Goal: Task Accomplishment & Management: Complete application form

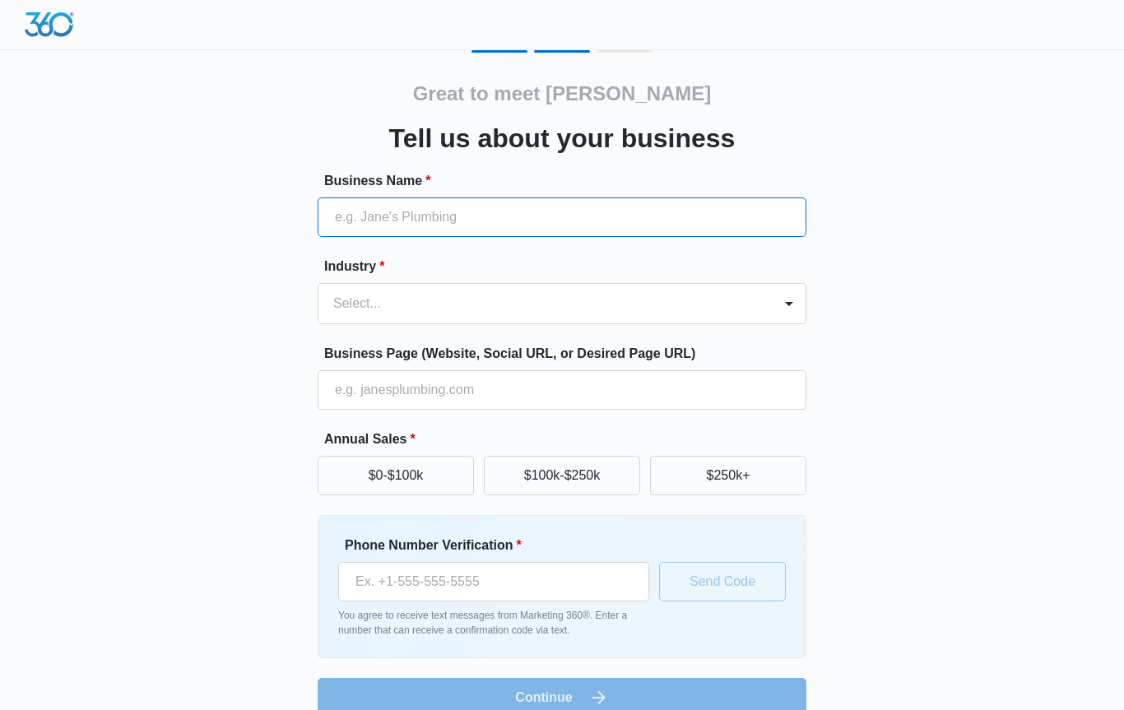
click at [525, 234] on input "Business Name *" at bounding box center [562, 216] width 489 height 39
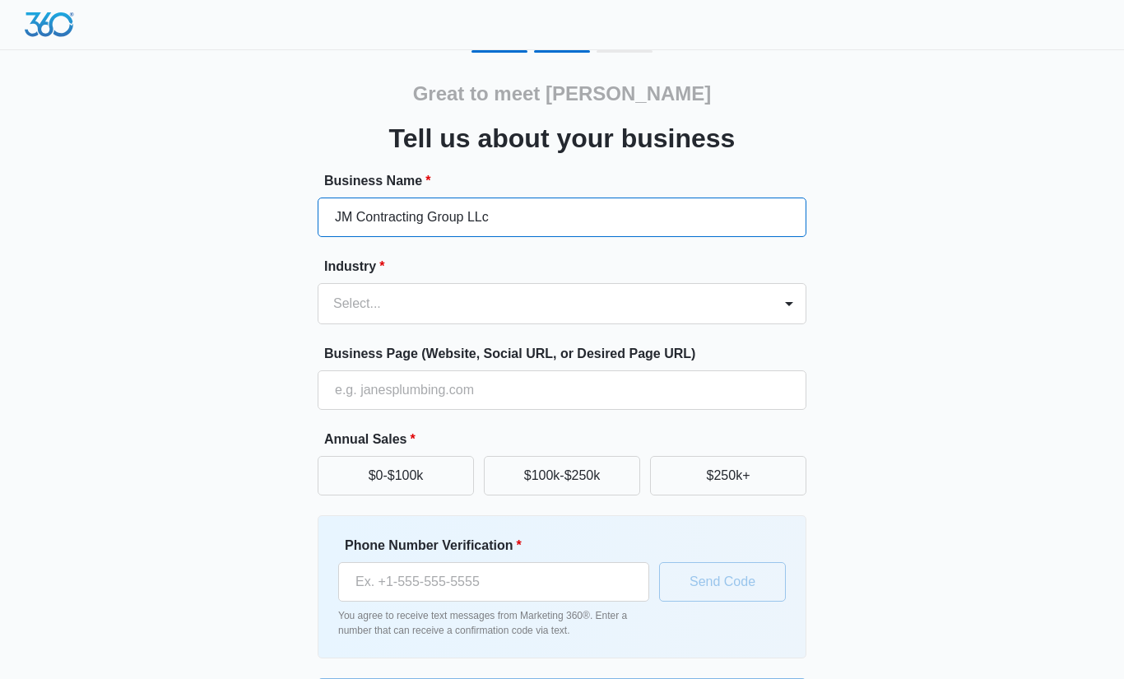
type input "JM Contracting Group LLc"
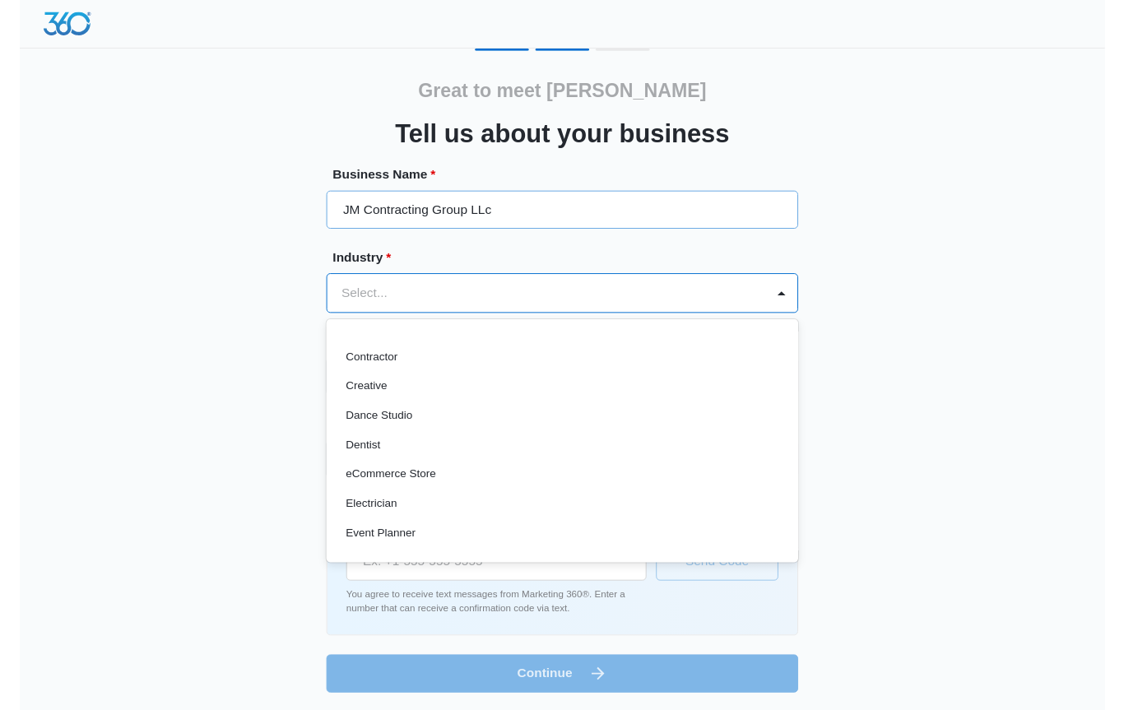
scroll to position [232, 0]
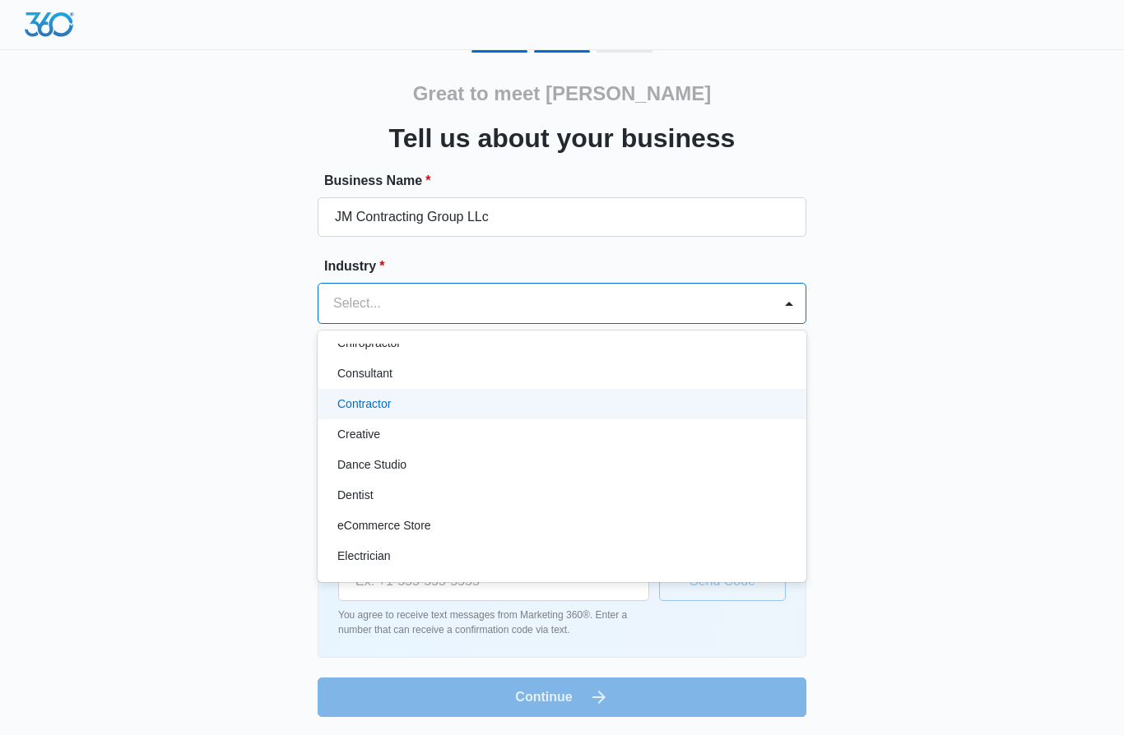
click at [366, 409] on p "Contractor" at bounding box center [363, 404] width 53 height 17
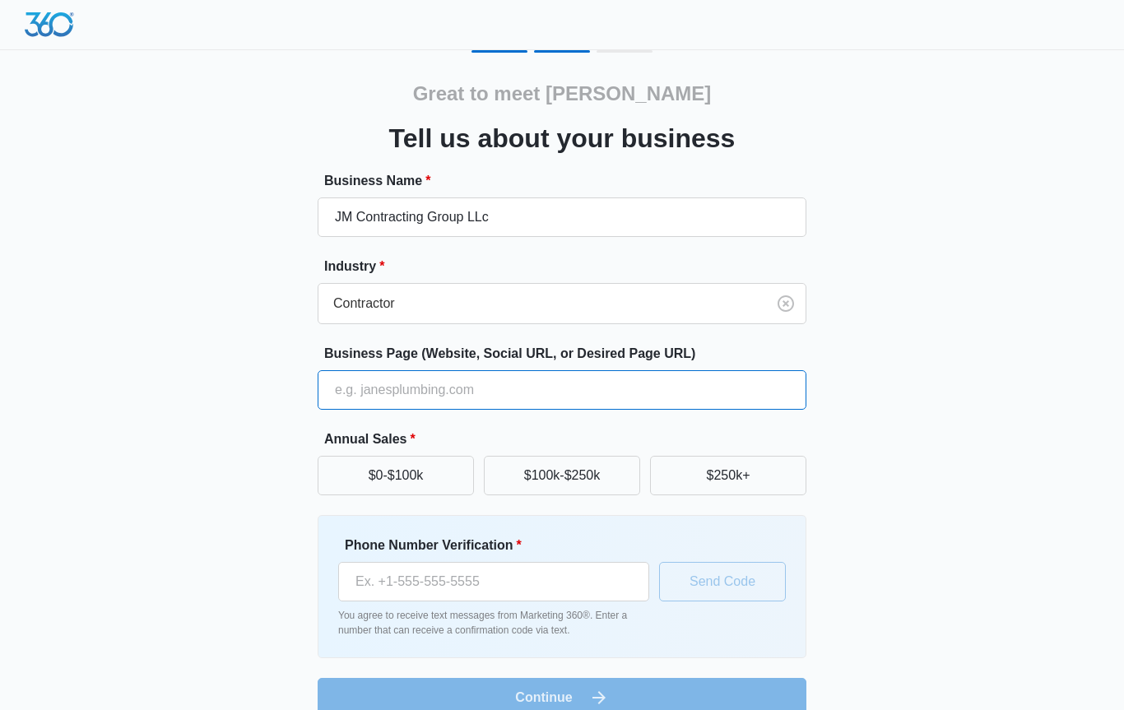
click at [535, 389] on input "Business Page (Website, Social URL, or Desired Page URL)" at bounding box center [562, 389] width 489 height 39
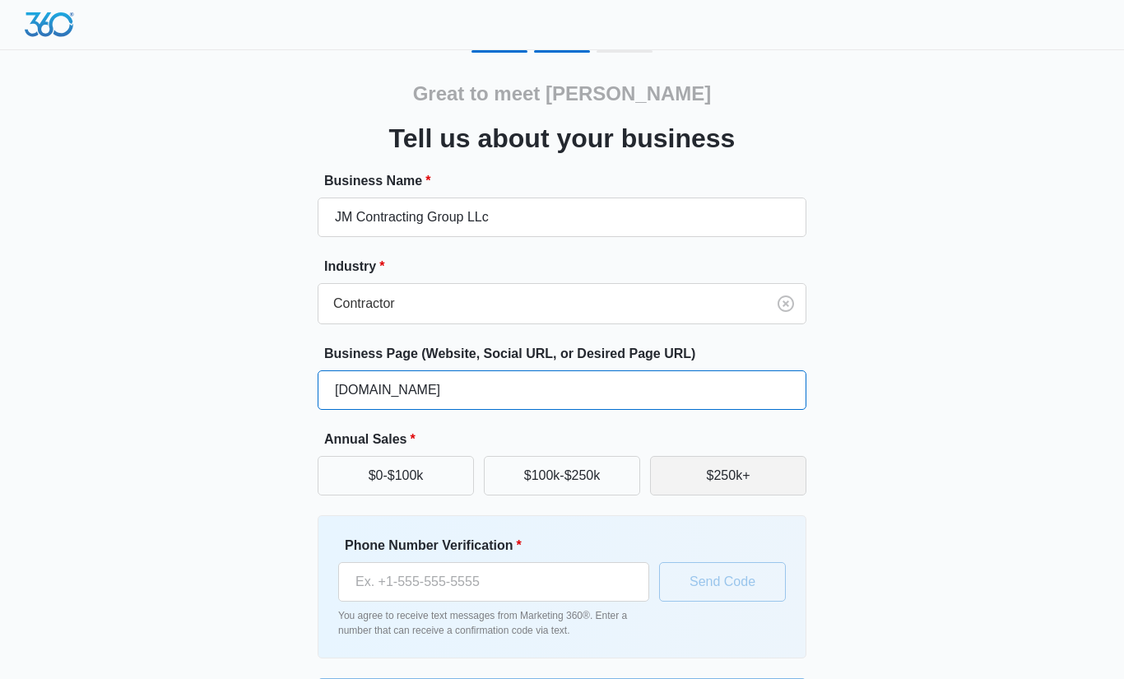
type input "[DOMAIN_NAME]"
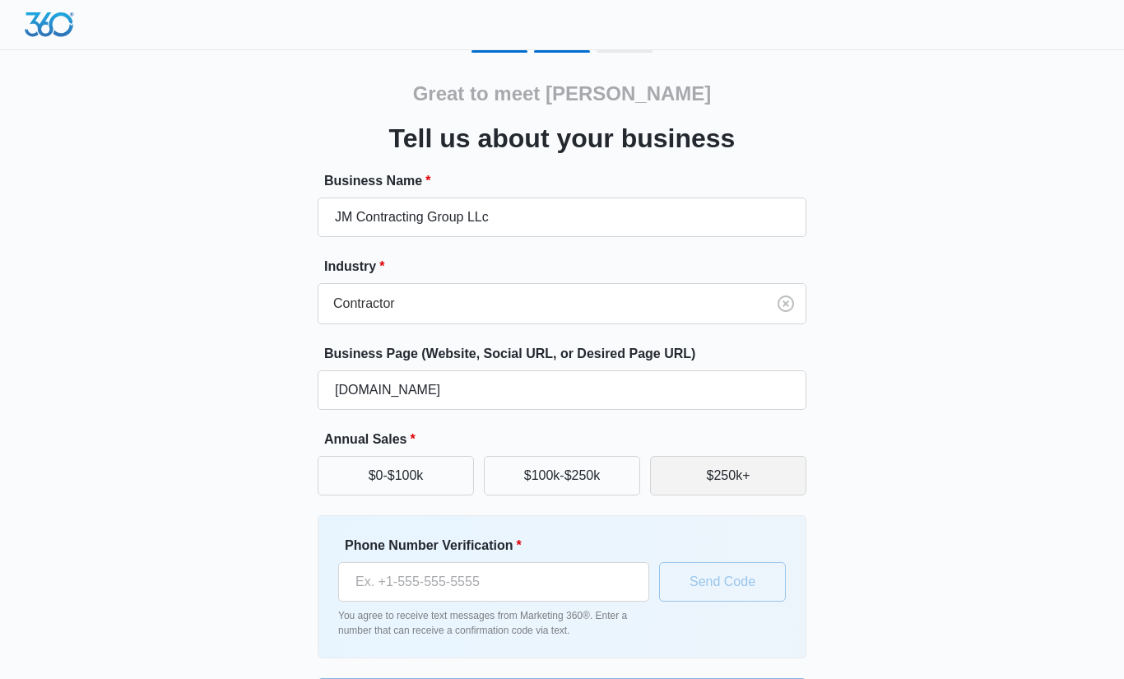
click at [732, 476] on button "$250k+" at bounding box center [728, 475] width 156 height 39
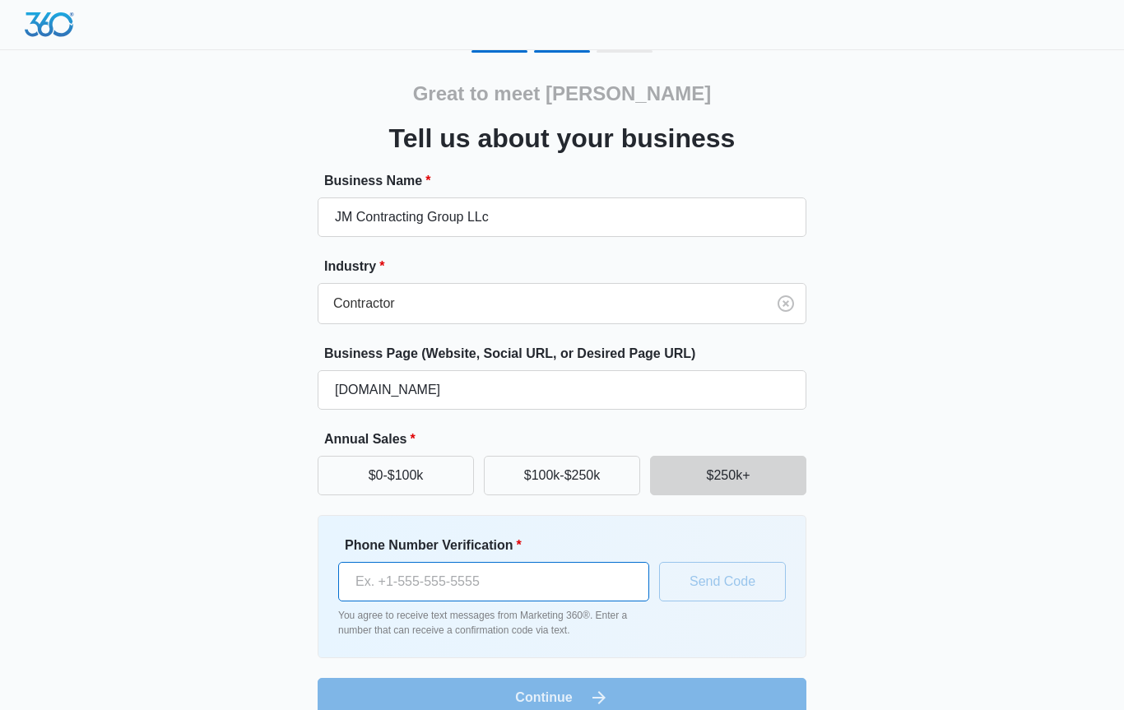
click at [526, 588] on input "Phone Number Verification *" at bounding box center [493, 581] width 311 height 39
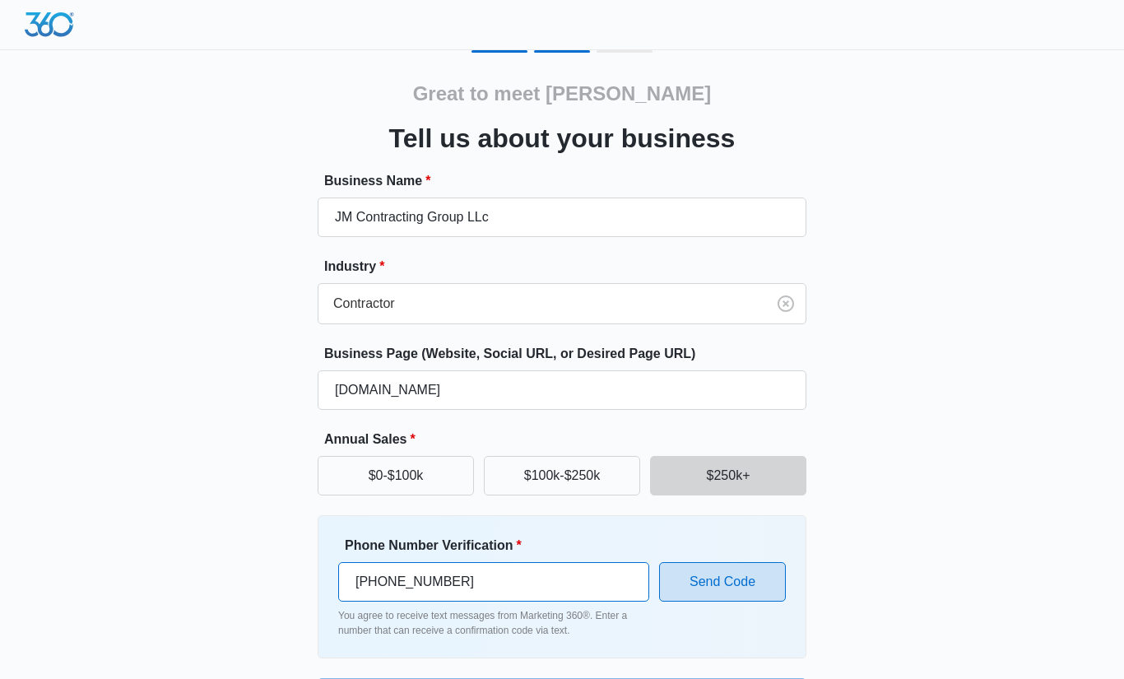
type input "[PHONE_NUMBER]"
click at [726, 581] on button "Send Code" at bounding box center [722, 581] width 127 height 39
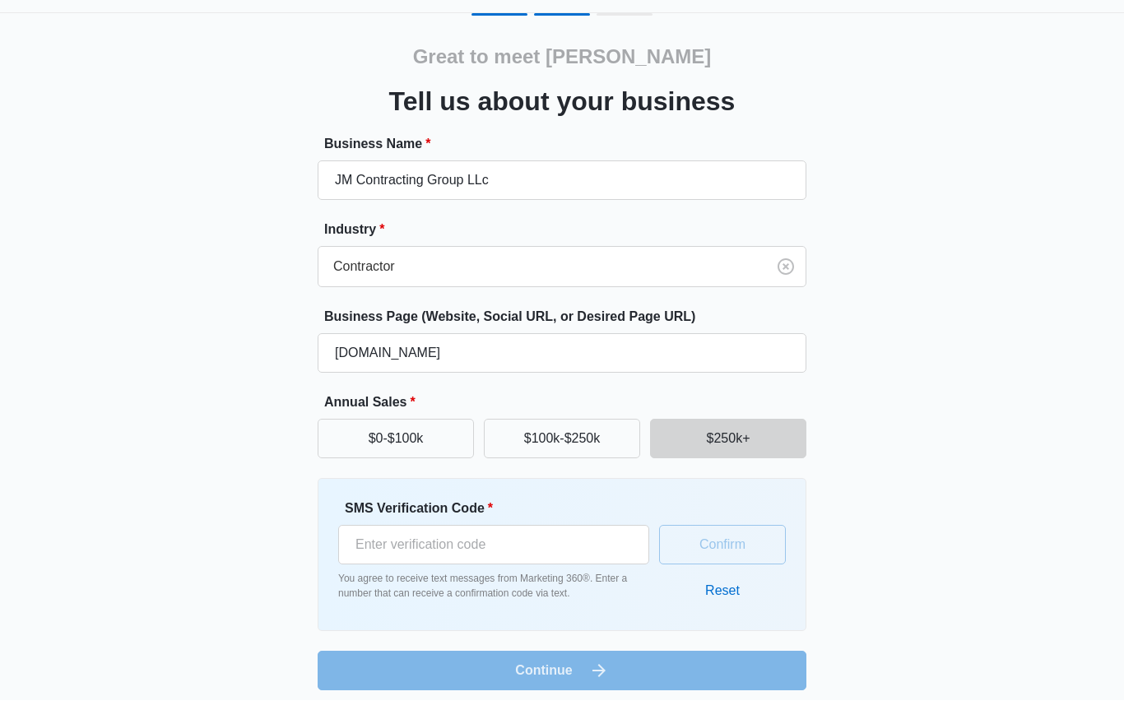
scroll to position [37, 0]
click at [494, 551] on input "SMS Verification Code *" at bounding box center [493, 544] width 311 height 39
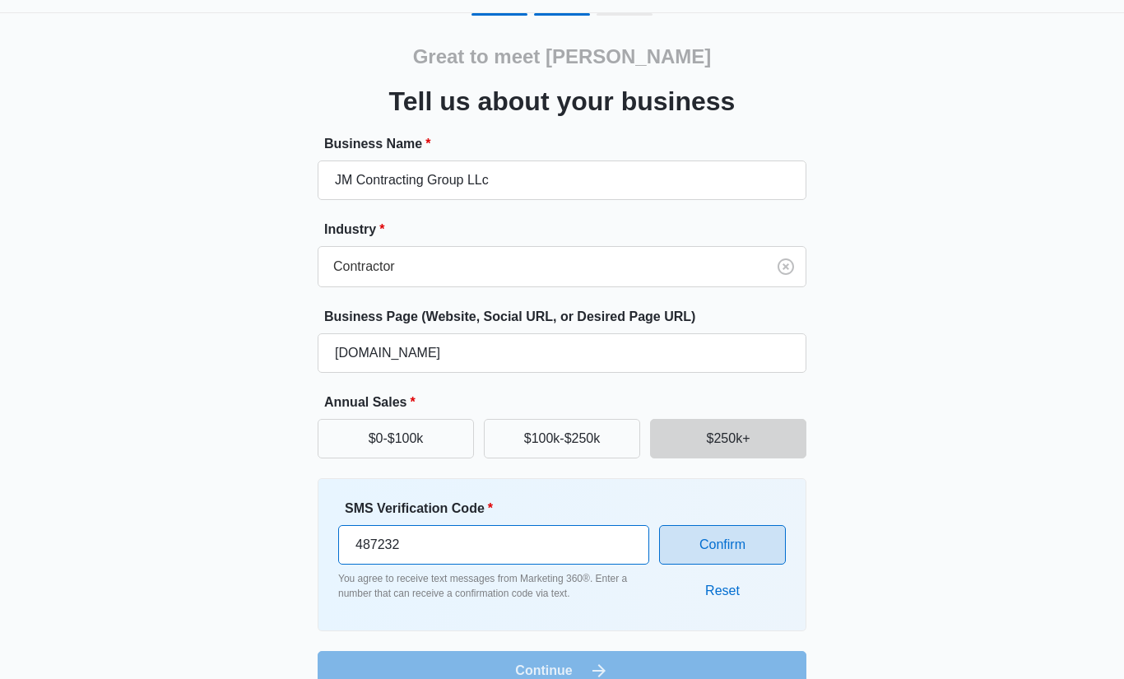
type input "487232"
click at [725, 546] on button "Confirm" at bounding box center [722, 544] width 127 height 39
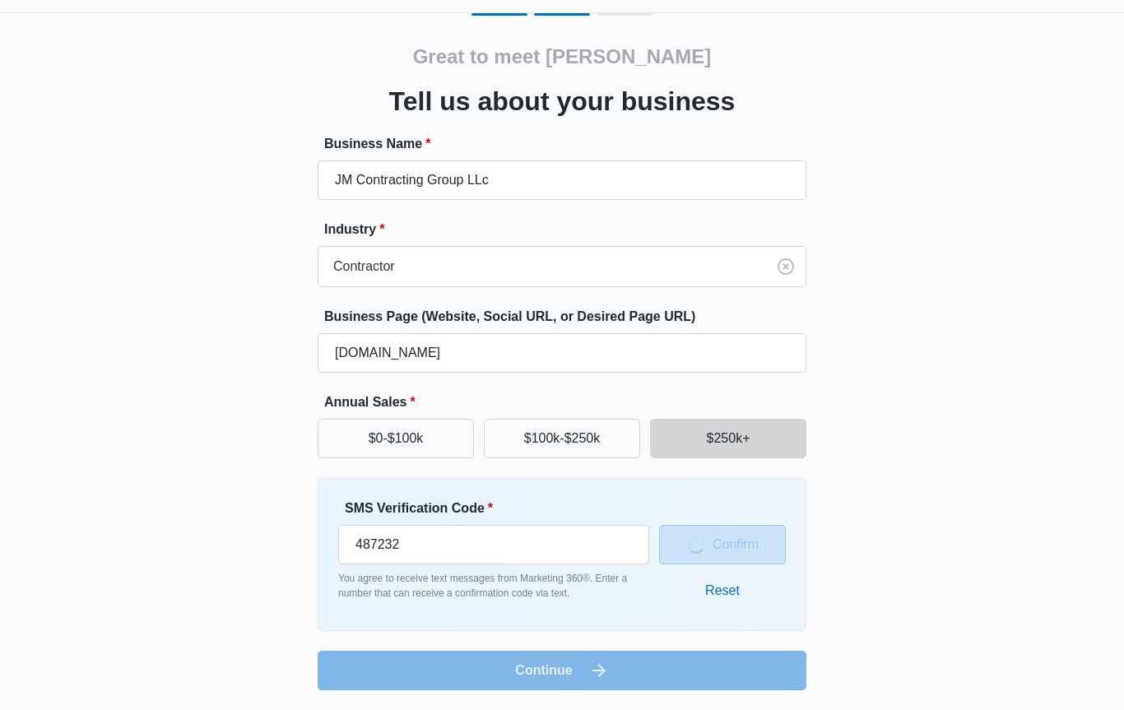
scroll to position [27, 0]
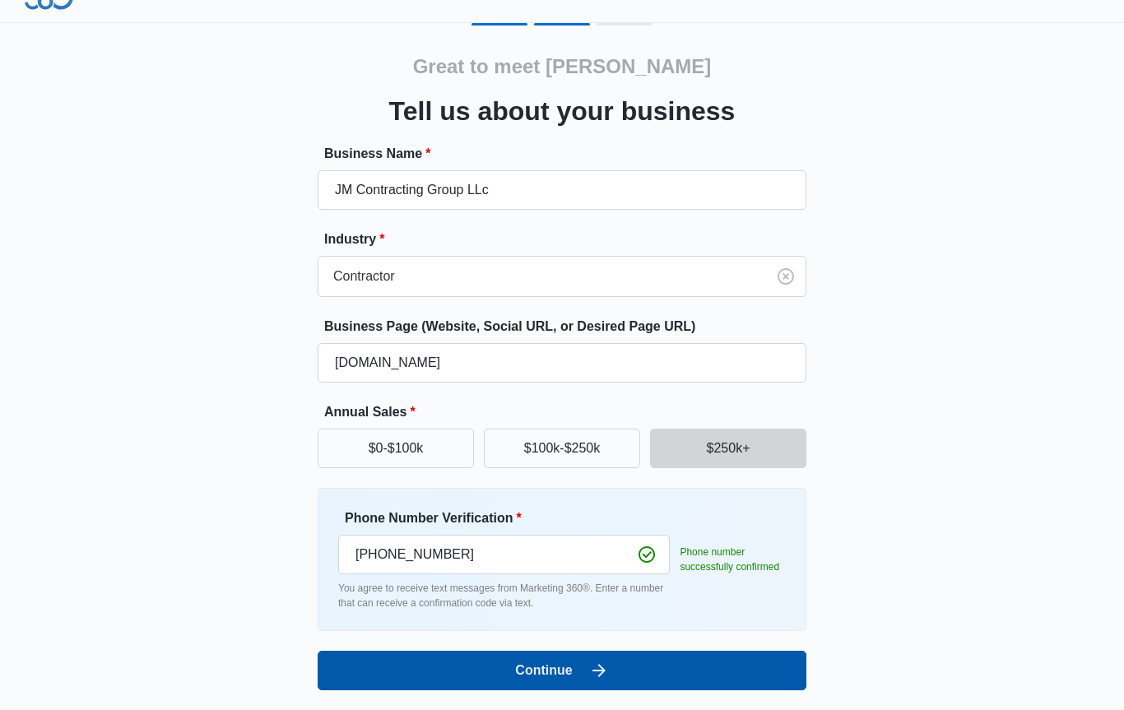
click at [608, 670] on icon "submit" at bounding box center [599, 671] width 20 height 20
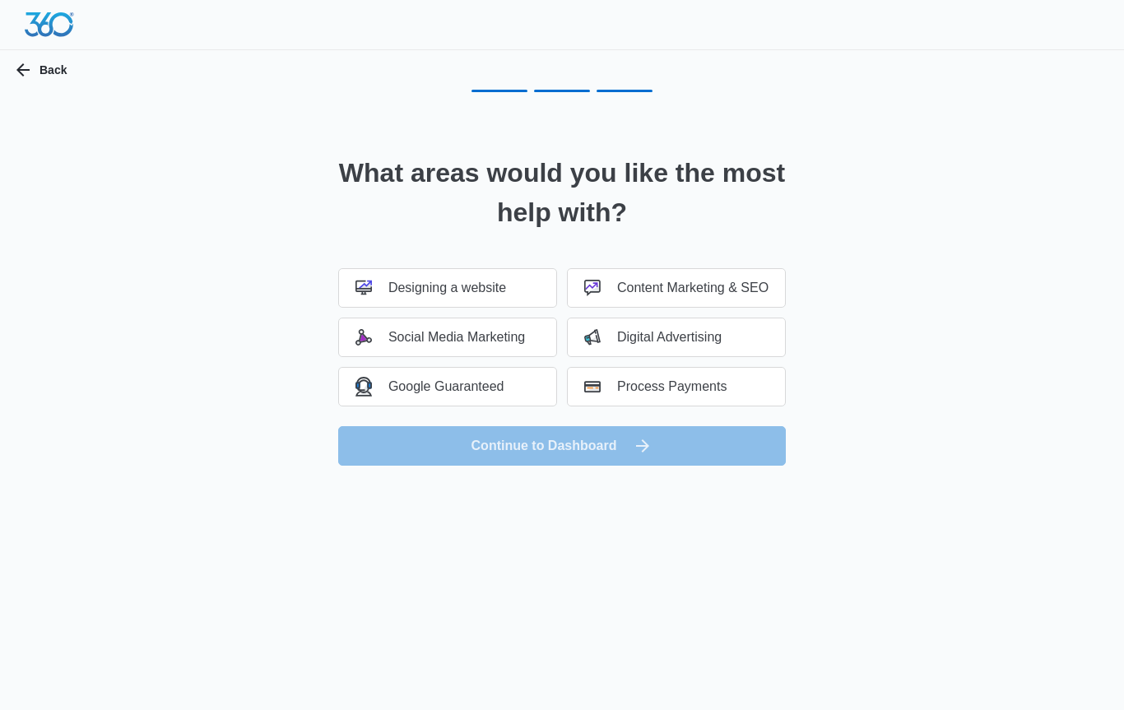
scroll to position [0, 0]
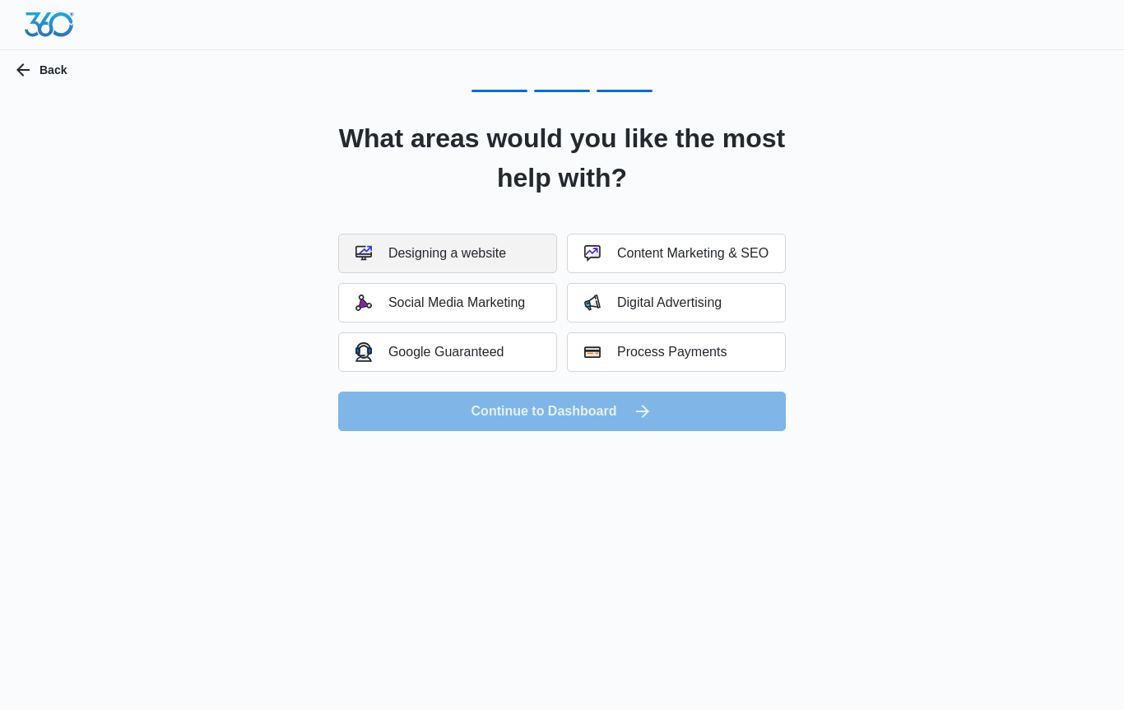
click at [489, 247] on div "Designing a website" at bounding box center [430, 253] width 151 height 16
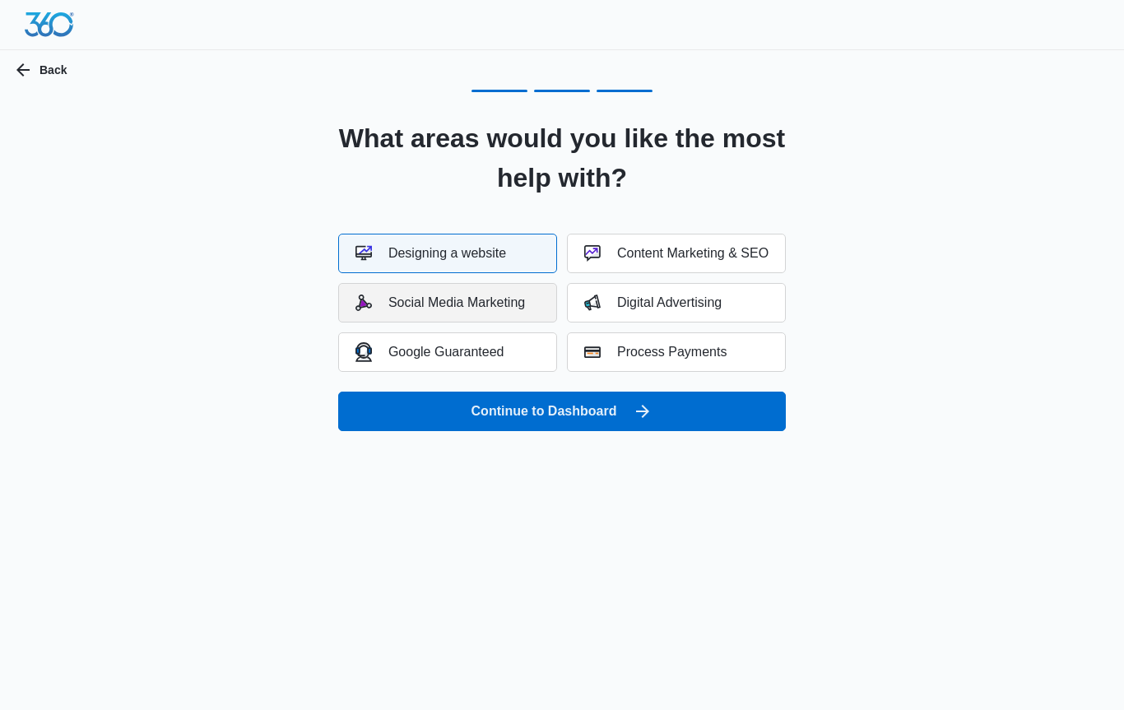
click at [490, 303] on div "Social Media Marketing" at bounding box center [439, 302] width 169 height 16
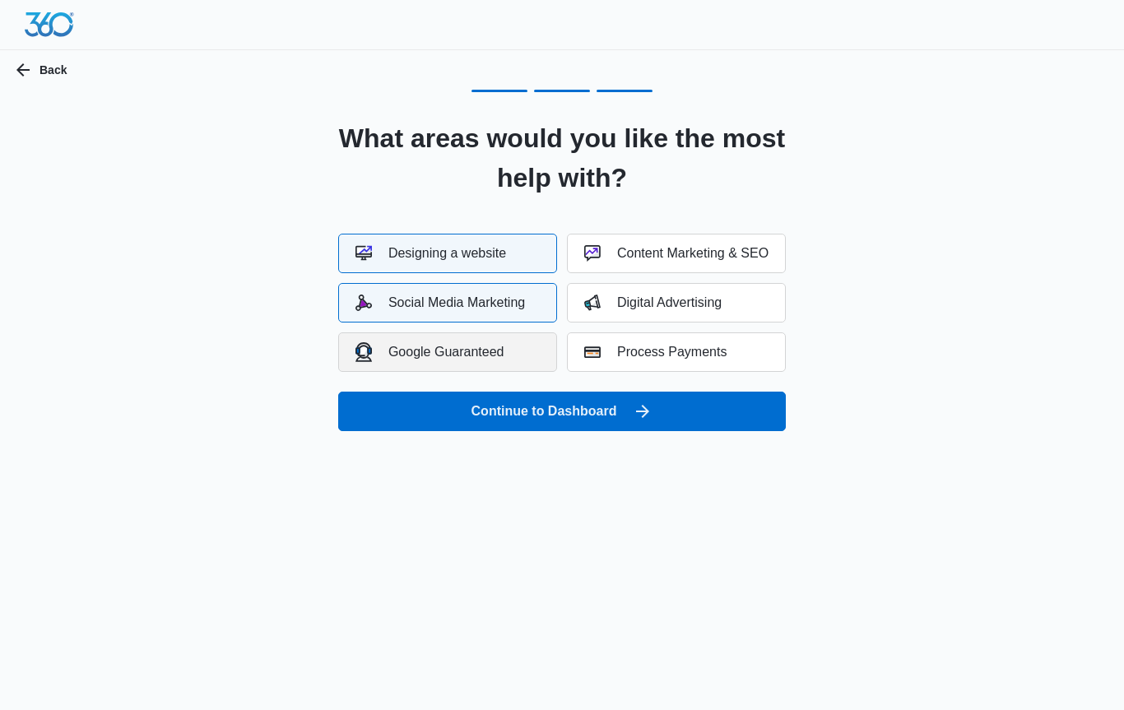
click at [485, 350] on div "Google Guaranteed" at bounding box center [429, 351] width 149 height 19
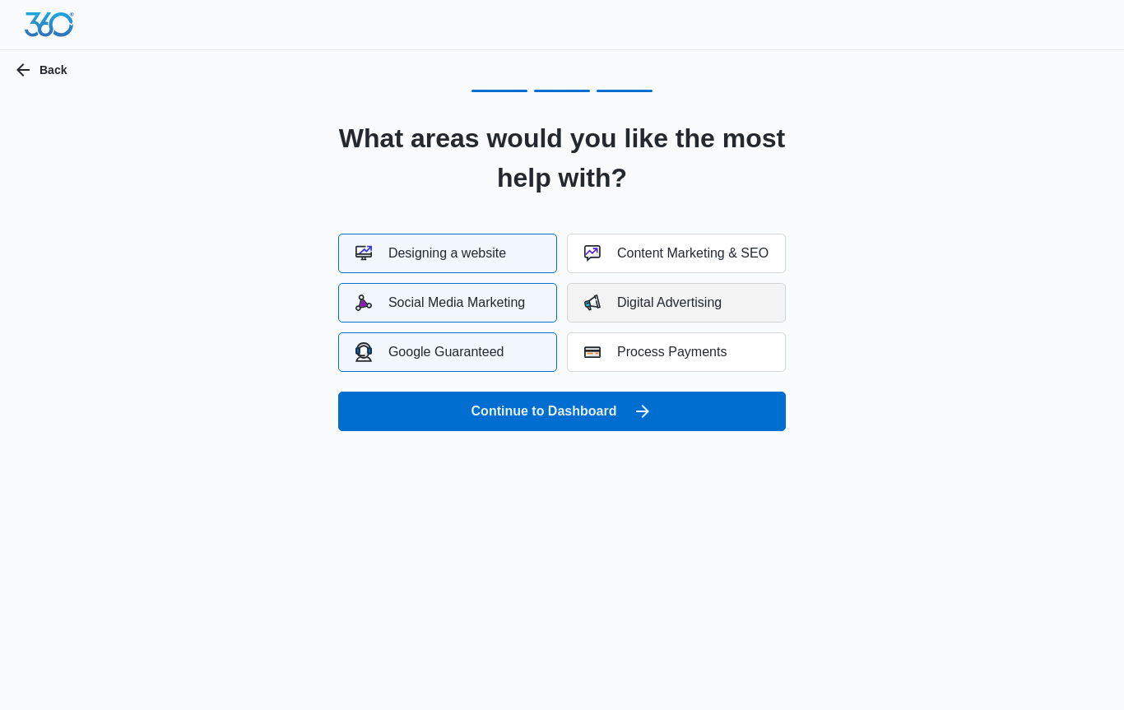
click at [689, 293] on button "Digital Advertising" at bounding box center [676, 302] width 219 height 39
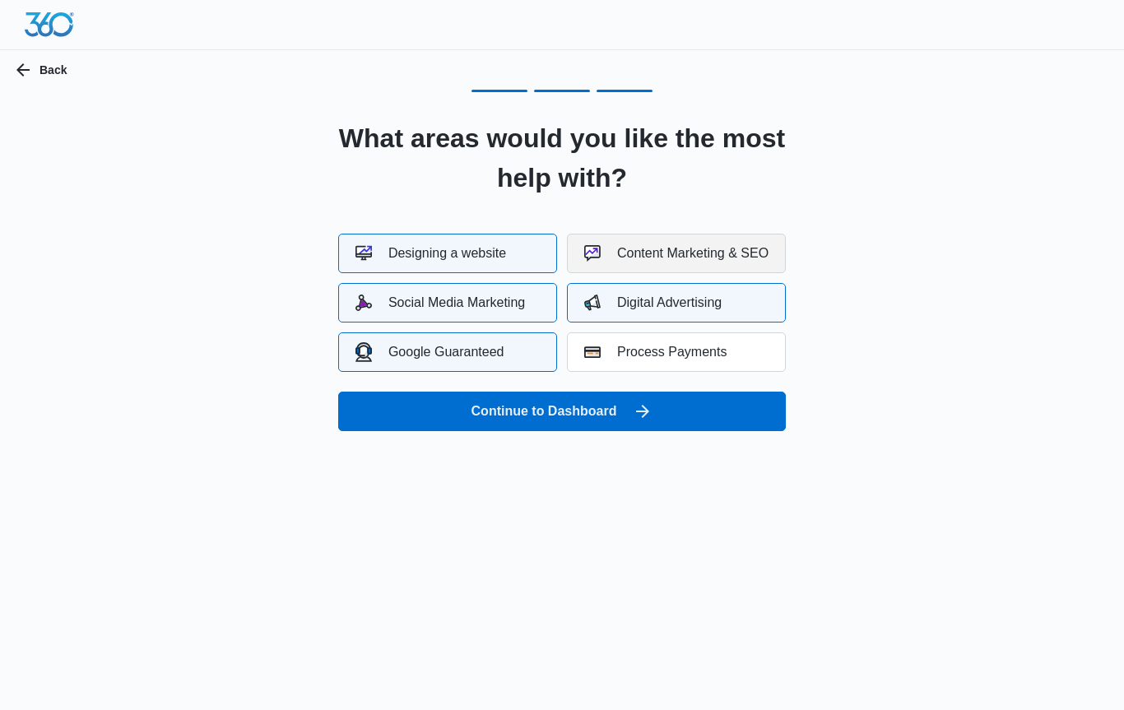
click at [713, 255] on div "Content Marketing & SEO" at bounding box center [676, 253] width 184 height 16
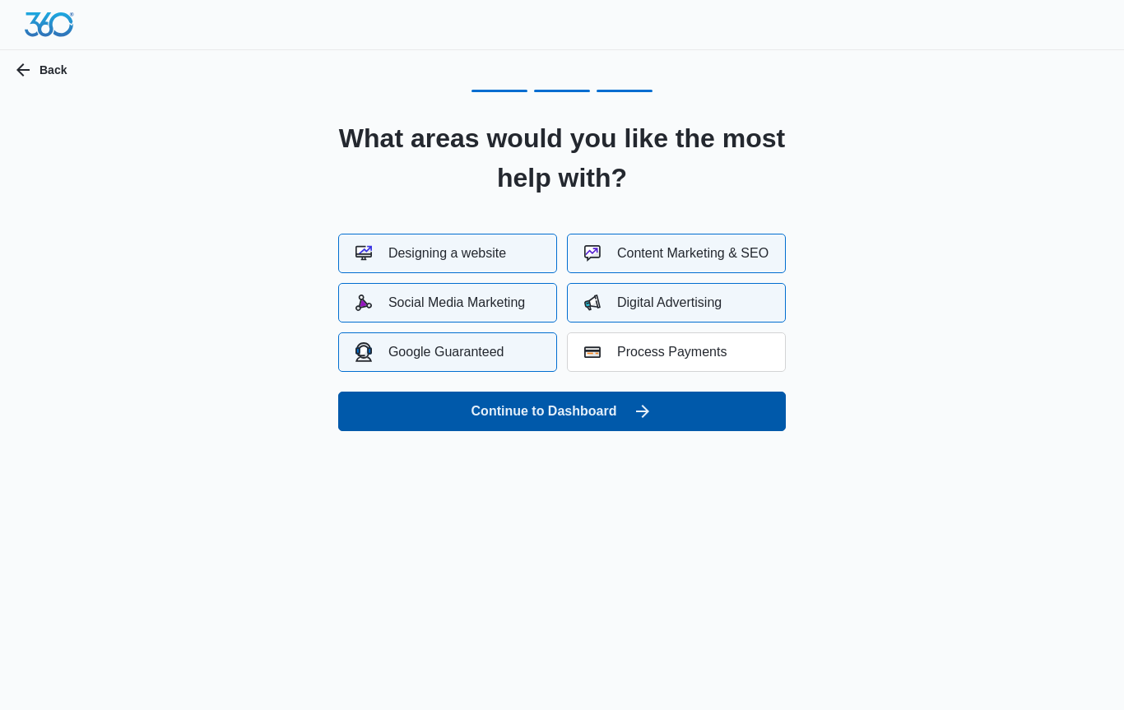
click at [613, 415] on button "Continue to Dashboard" at bounding box center [561, 411] width 447 height 39
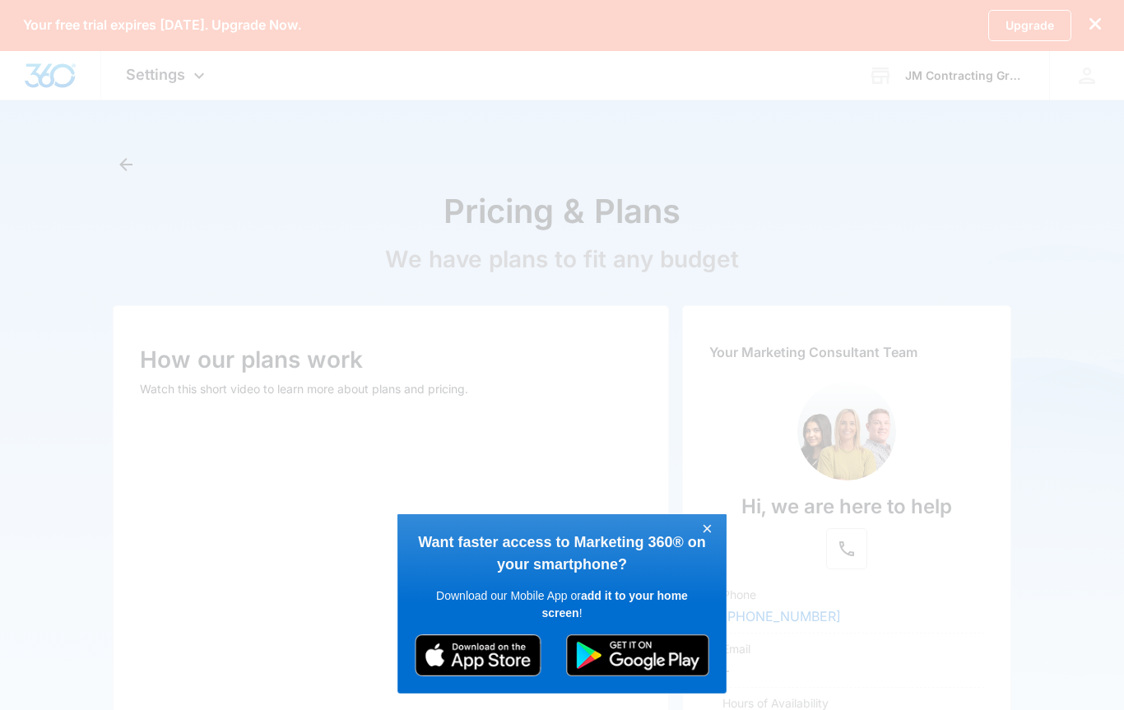
click at [709, 525] on link "×" at bounding box center [707, 529] width 29 height 21
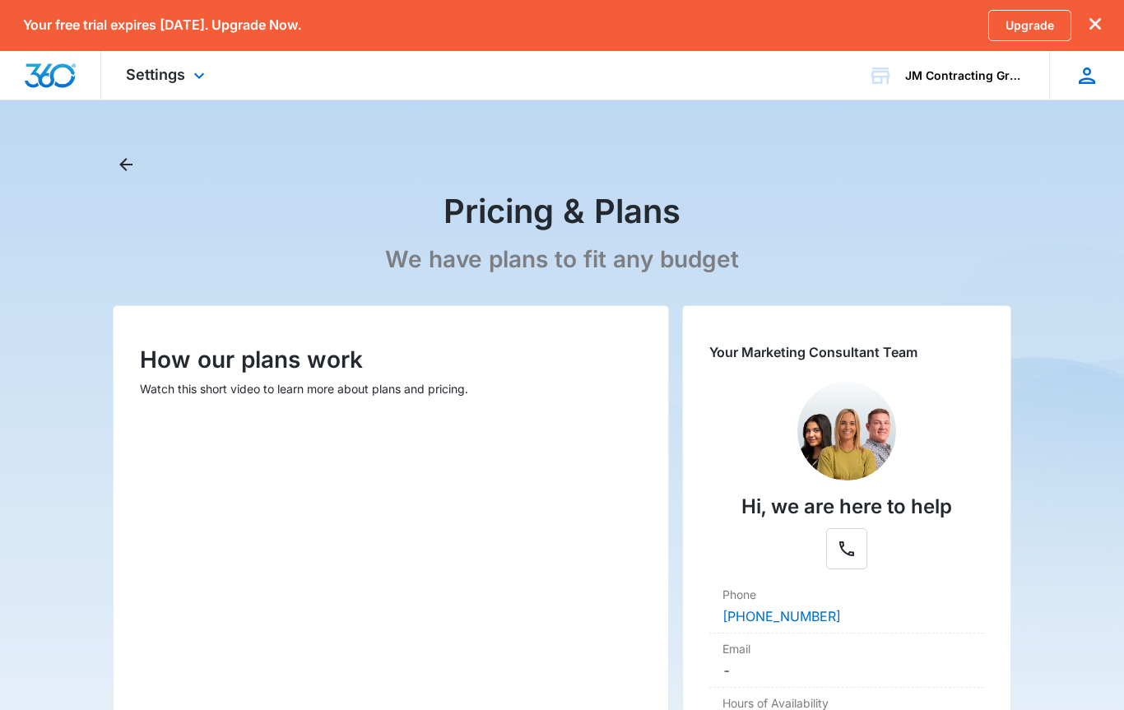
click at [1086, 74] on icon at bounding box center [1086, 75] width 16 height 16
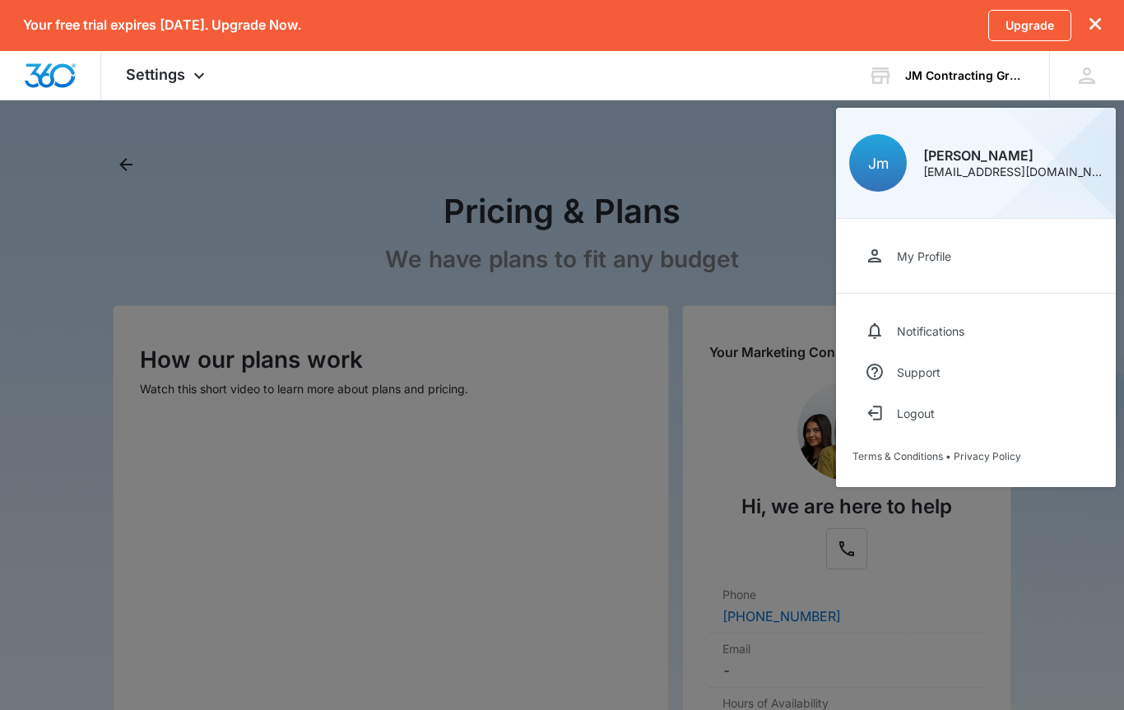
click at [1038, 595] on div at bounding box center [562, 355] width 1124 height 710
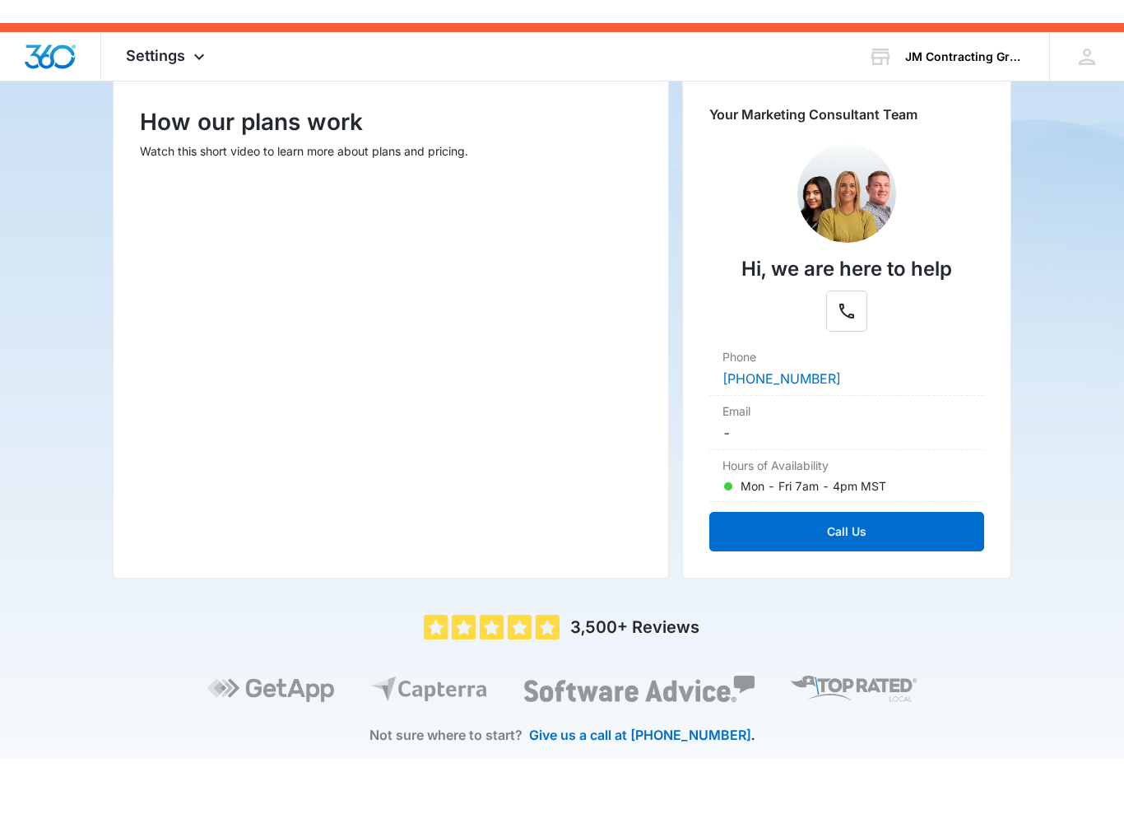
scroll to position [216, 0]
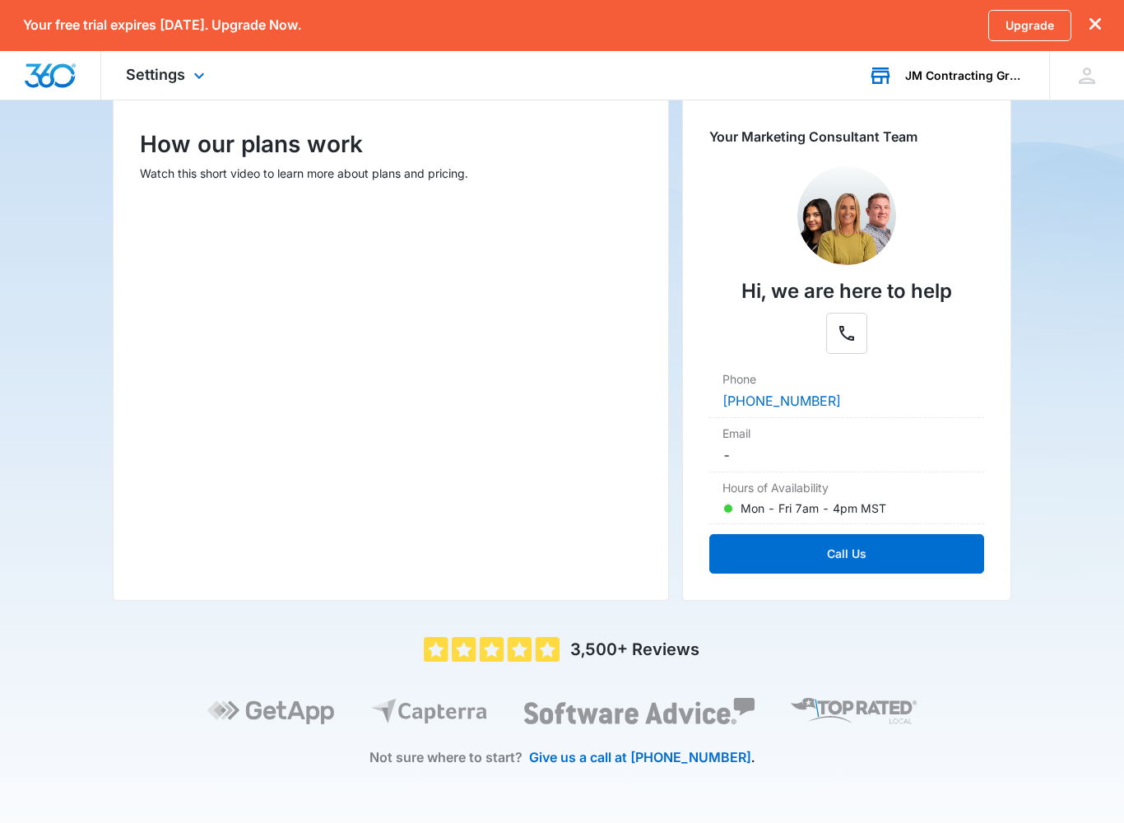
click at [965, 77] on div "JM Contracting Group LLc" at bounding box center [965, 75] width 120 height 13
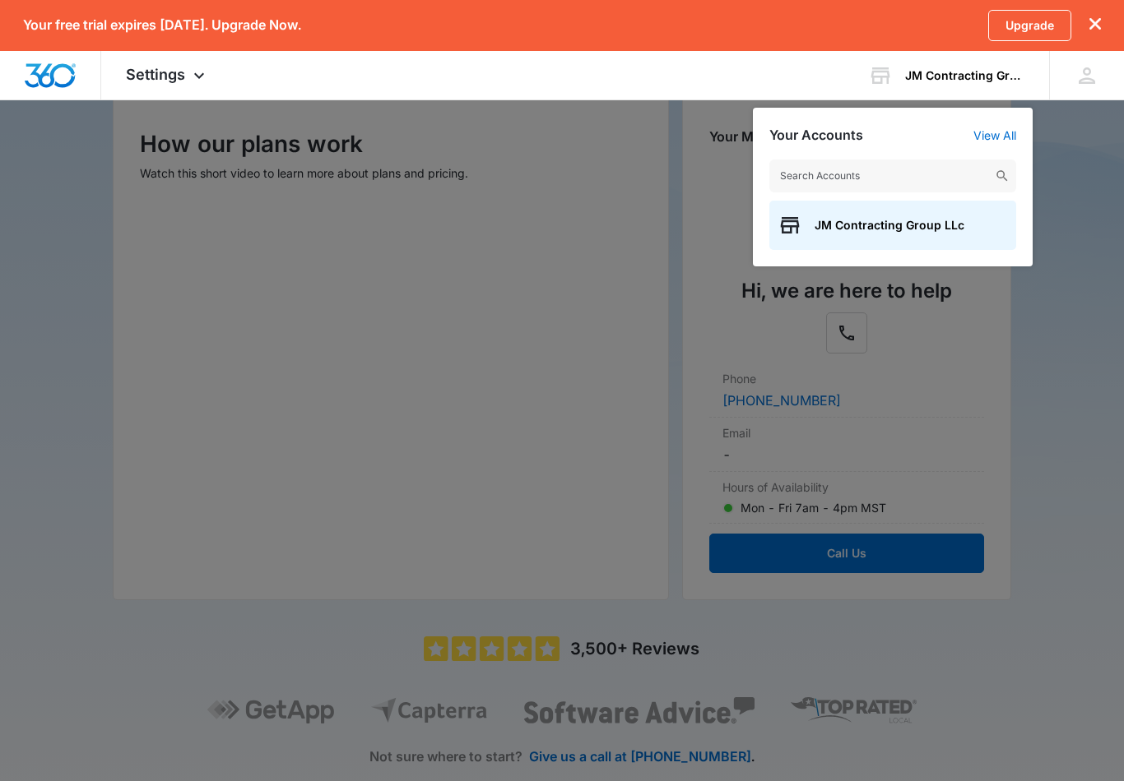
click at [1060, 422] on div at bounding box center [562, 390] width 1124 height 781
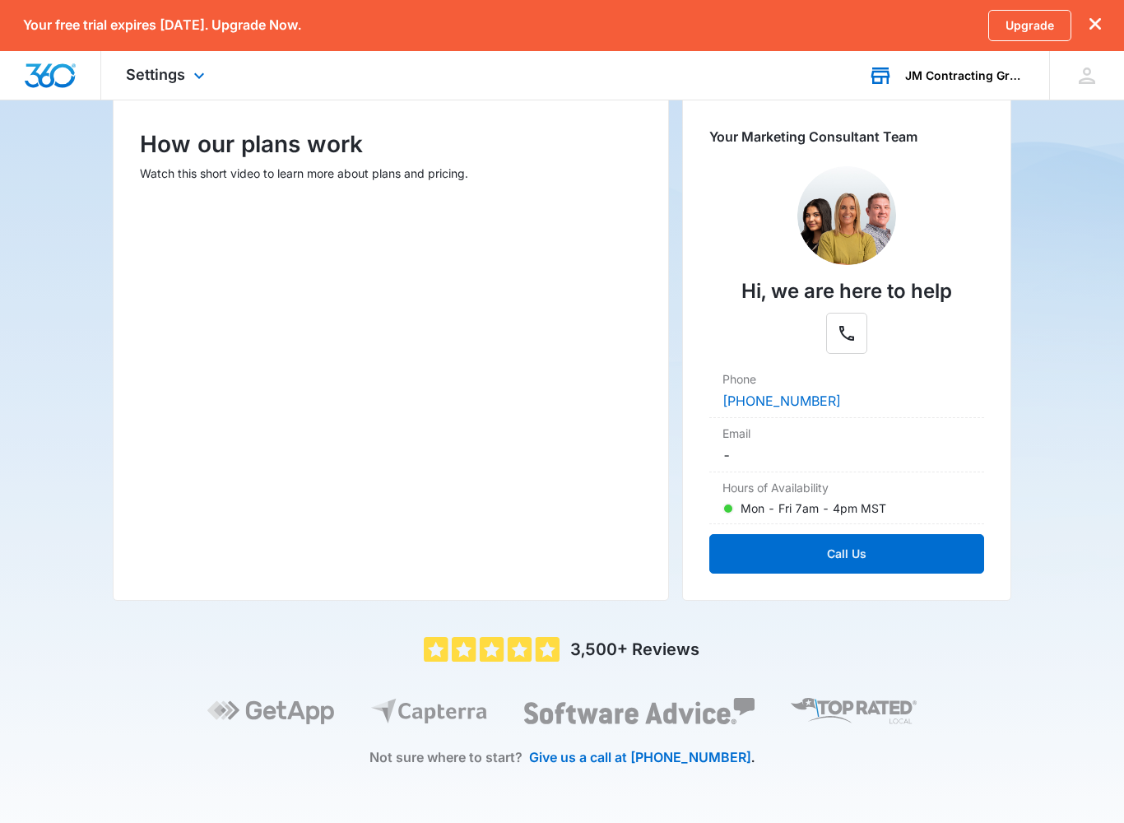
click at [965, 78] on div "JM Contracting Group LLc" at bounding box center [965, 75] width 120 height 13
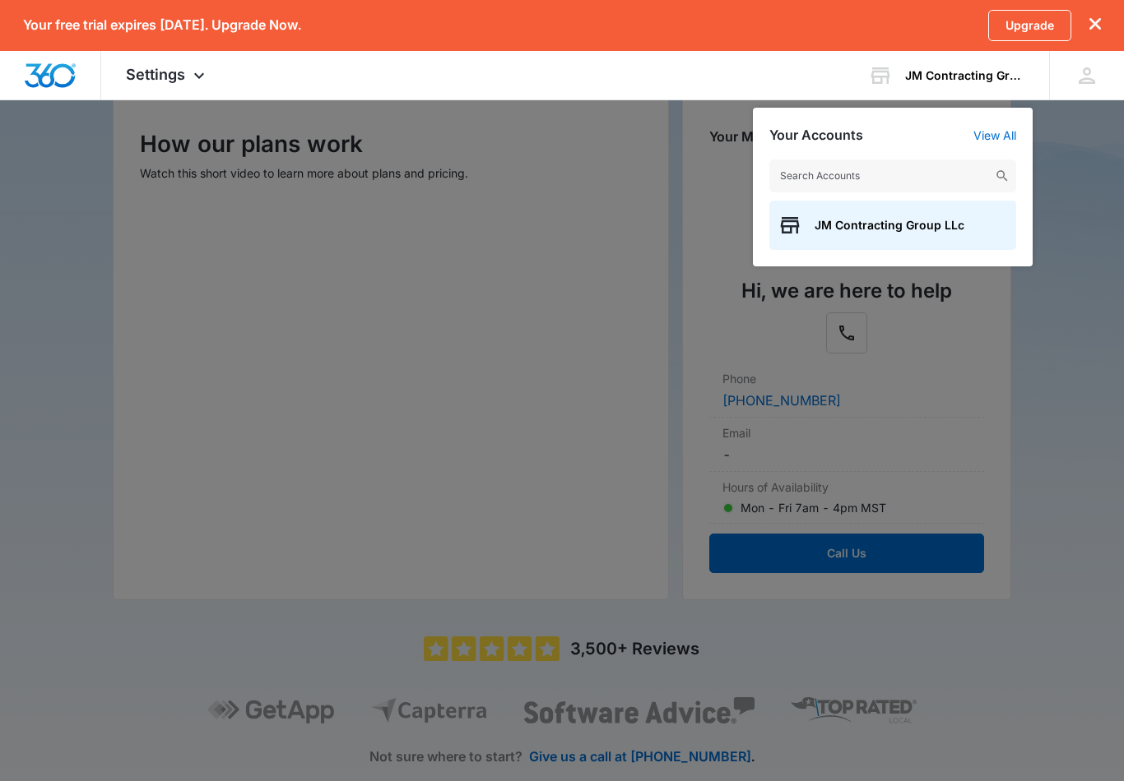
click at [1039, 423] on div at bounding box center [562, 390] width 1124 height 781
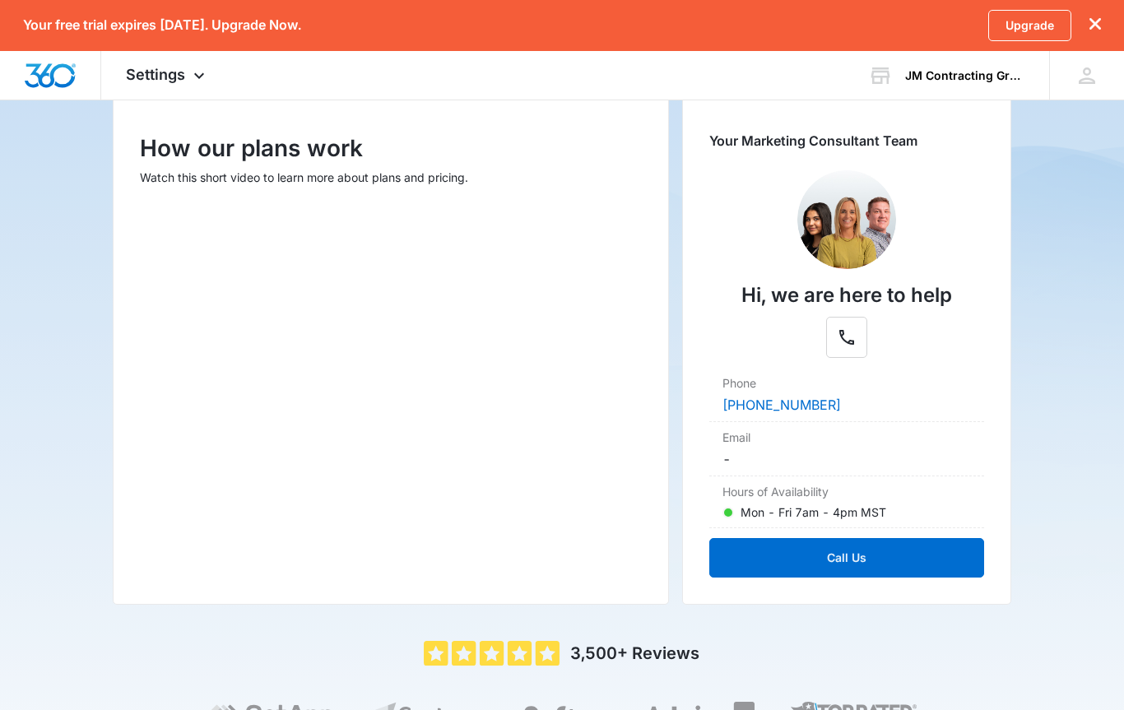
scroll to position [0, 0]
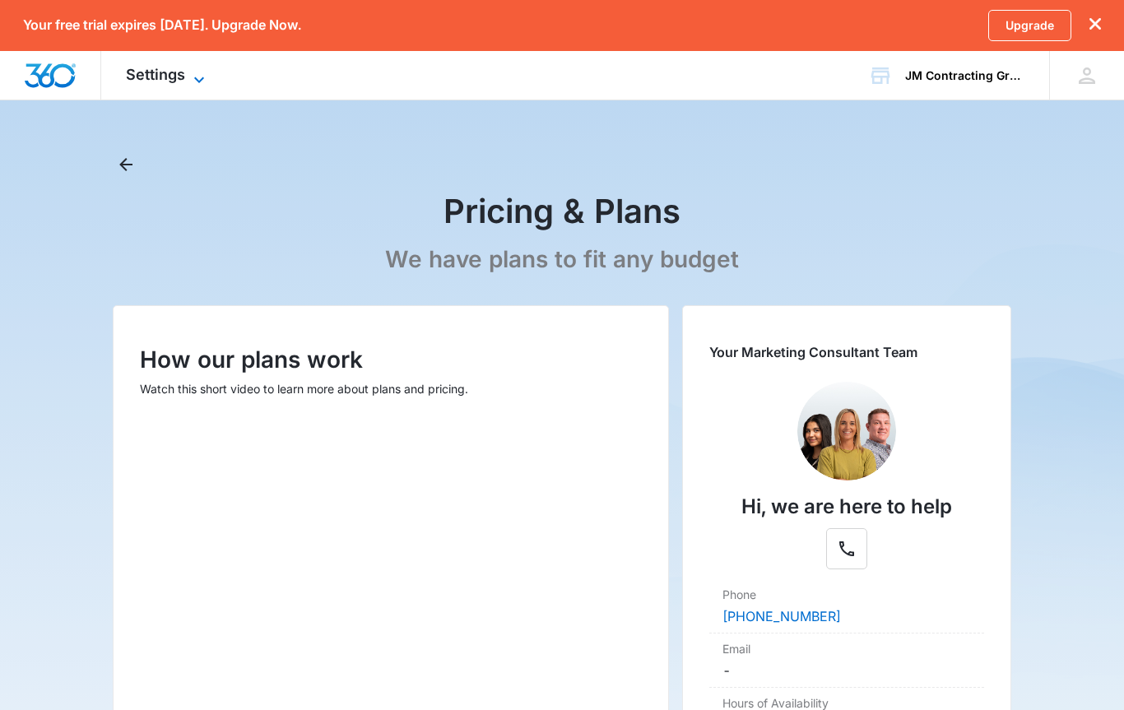
click at [176, 72] on span "Settings" at bounding box center [155, 74] width 59 height 17
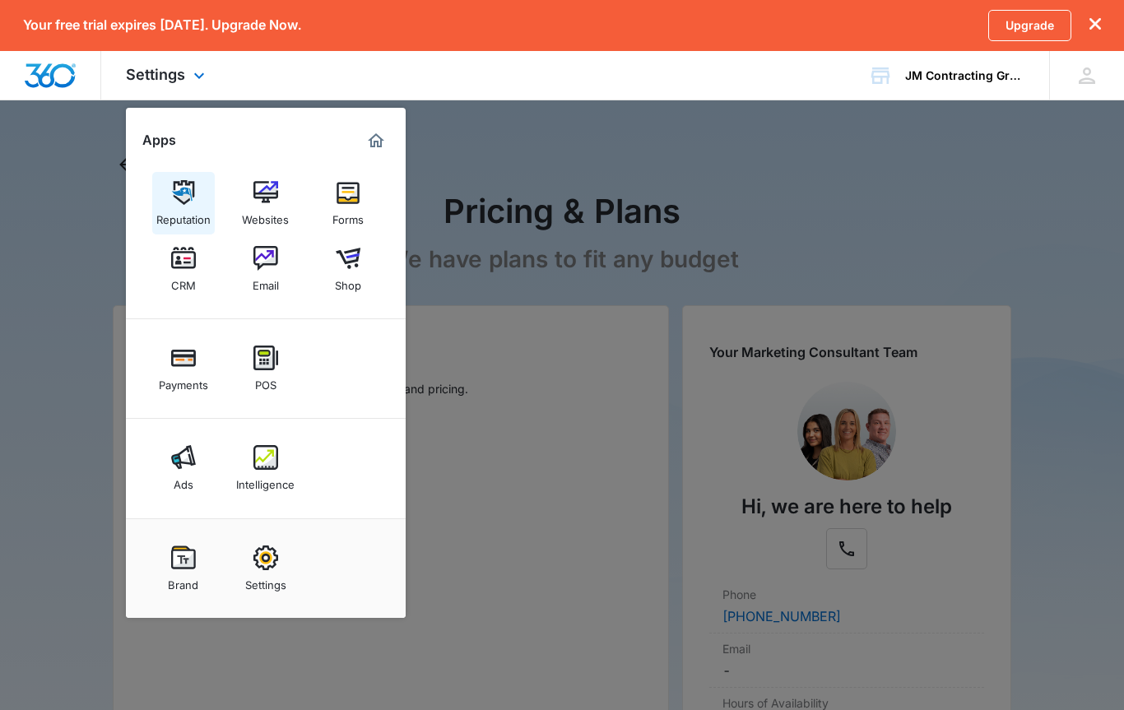
click at [193, 203] on img at bounding box center [183, 192] width 25 height 25
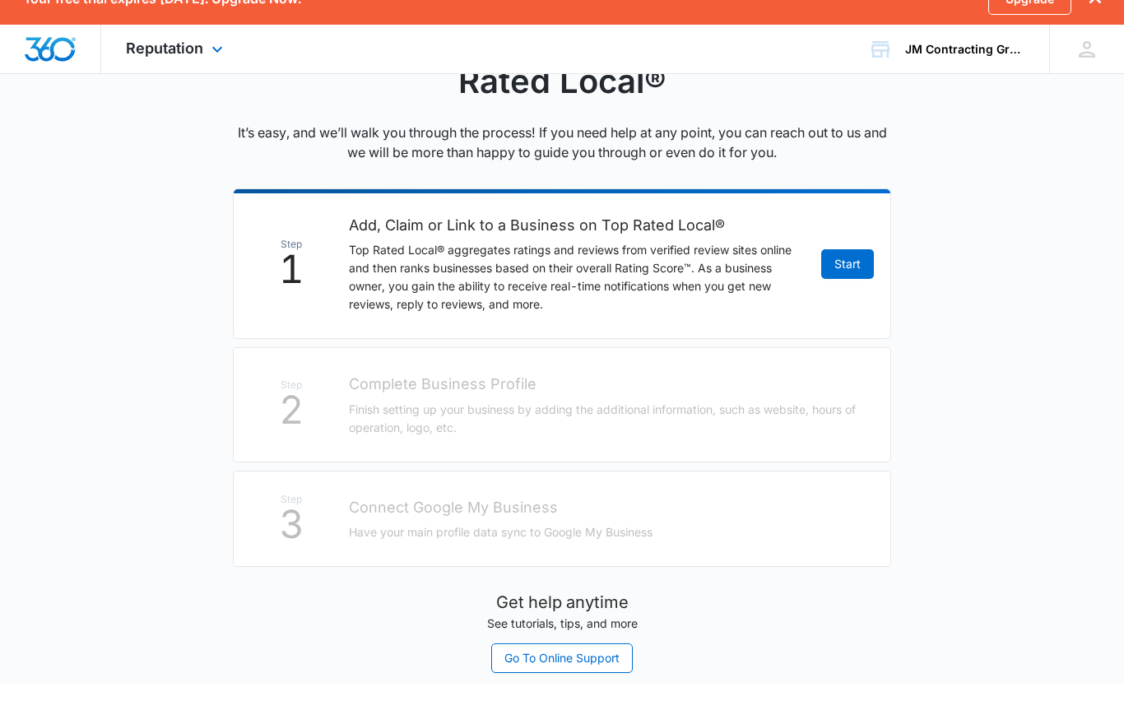
scroll to position [253, 0]
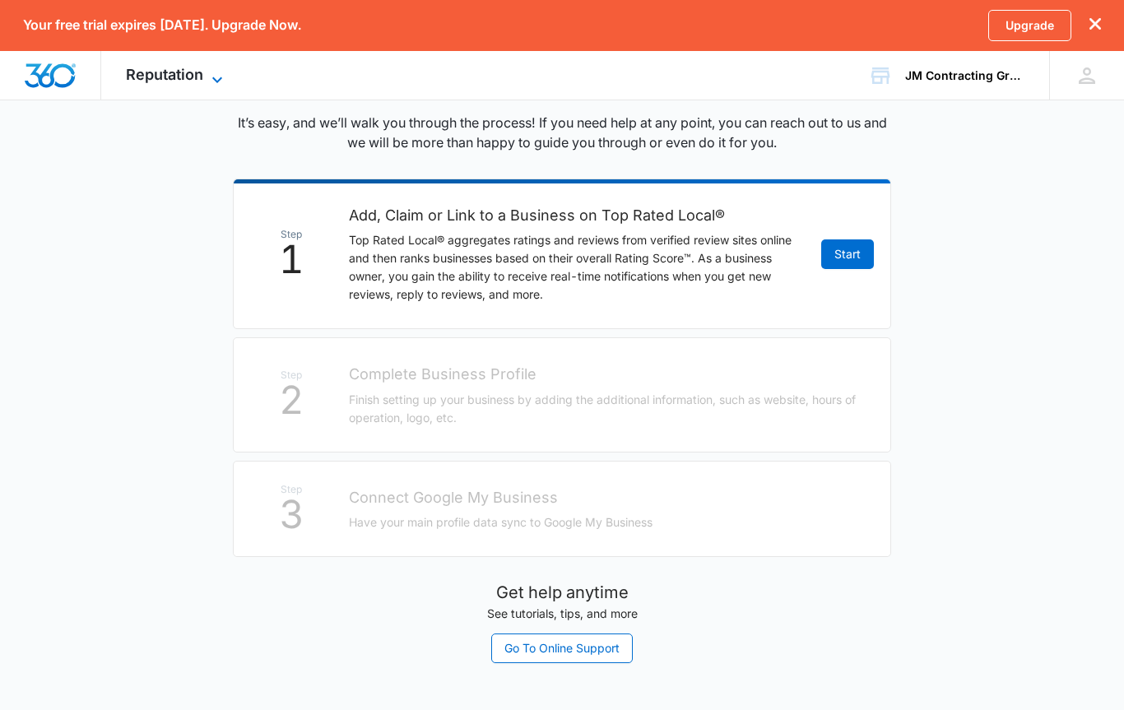
click at [192, 75] on span "Reputation" at bounding box center [164, 74] width 77 height 17
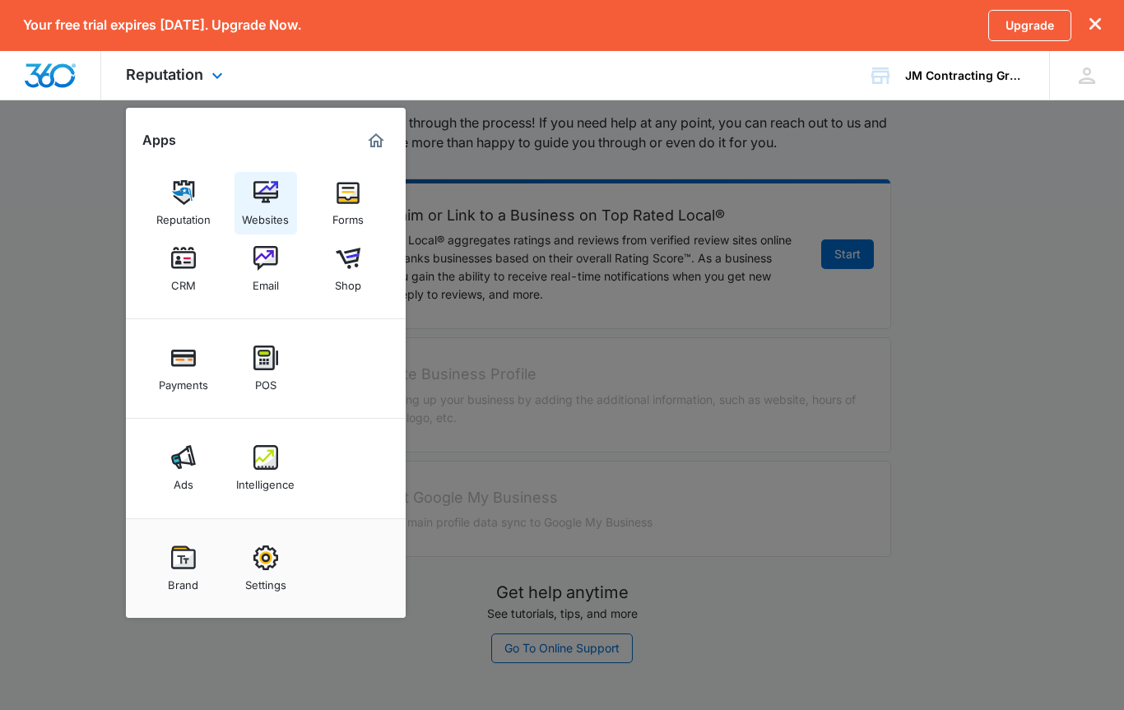
click at [260, 202] on img at bounding box center [265, 192] width 25 height 25
